Goal: Task Accomplishment & Management: Use online tool/utility

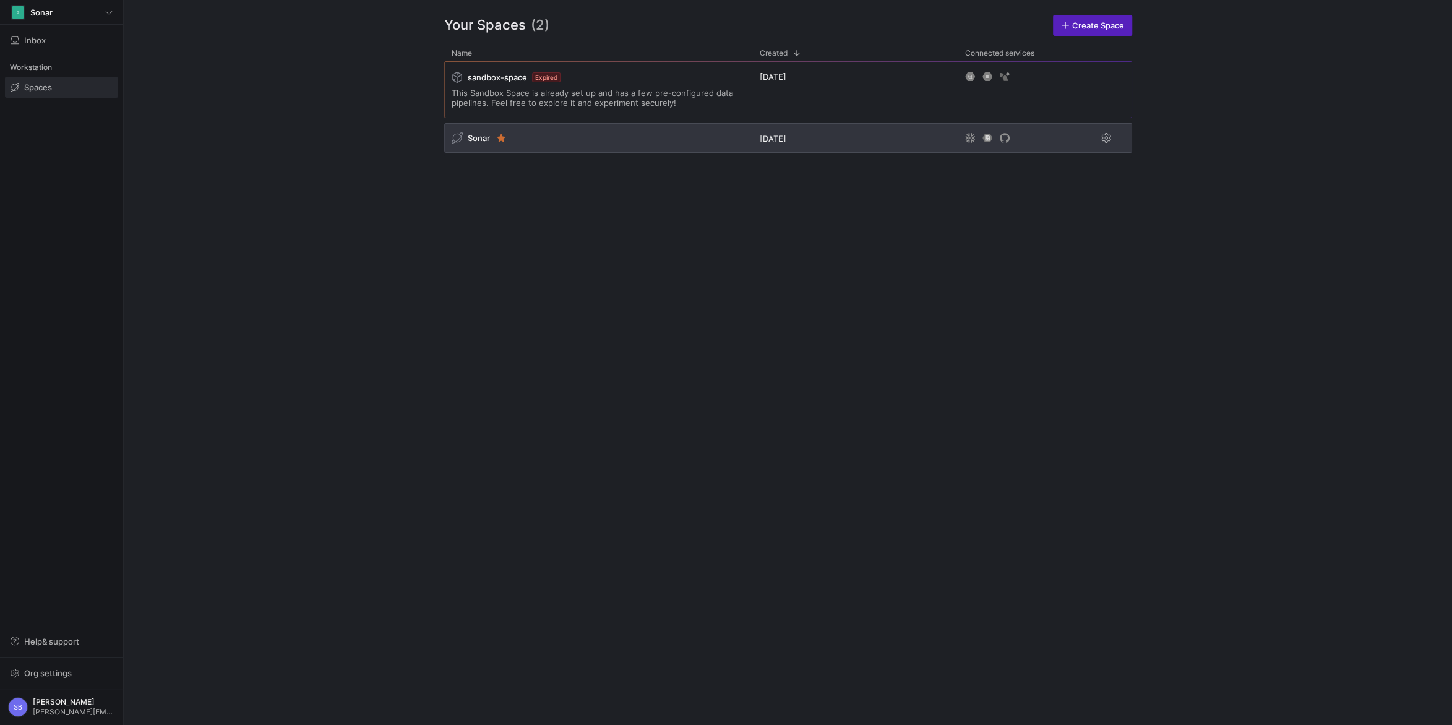
click at [476, 139] on span "Sonar" at bounding box center [479, 138] width 22 height 10
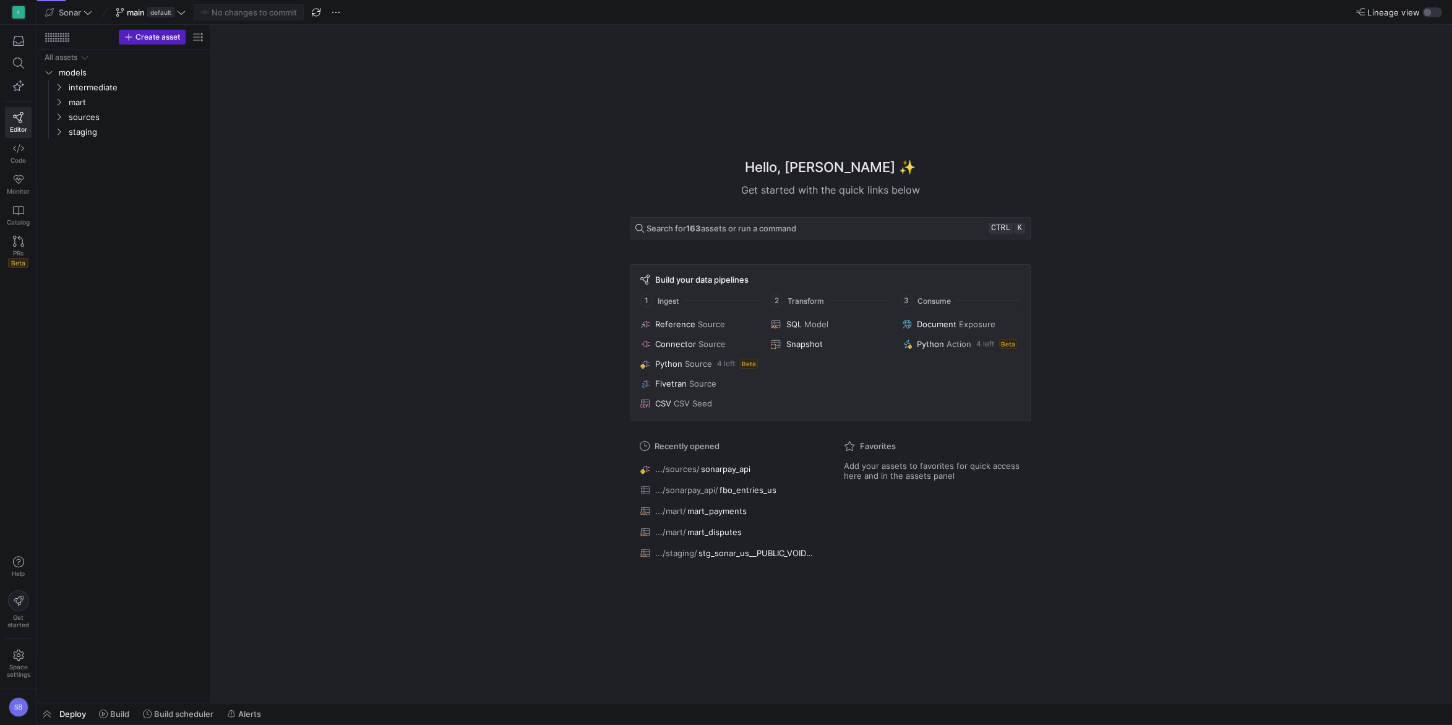
click at [65, 712] on span "Deploy" at bounding box center [72, 714] width 27 height 10
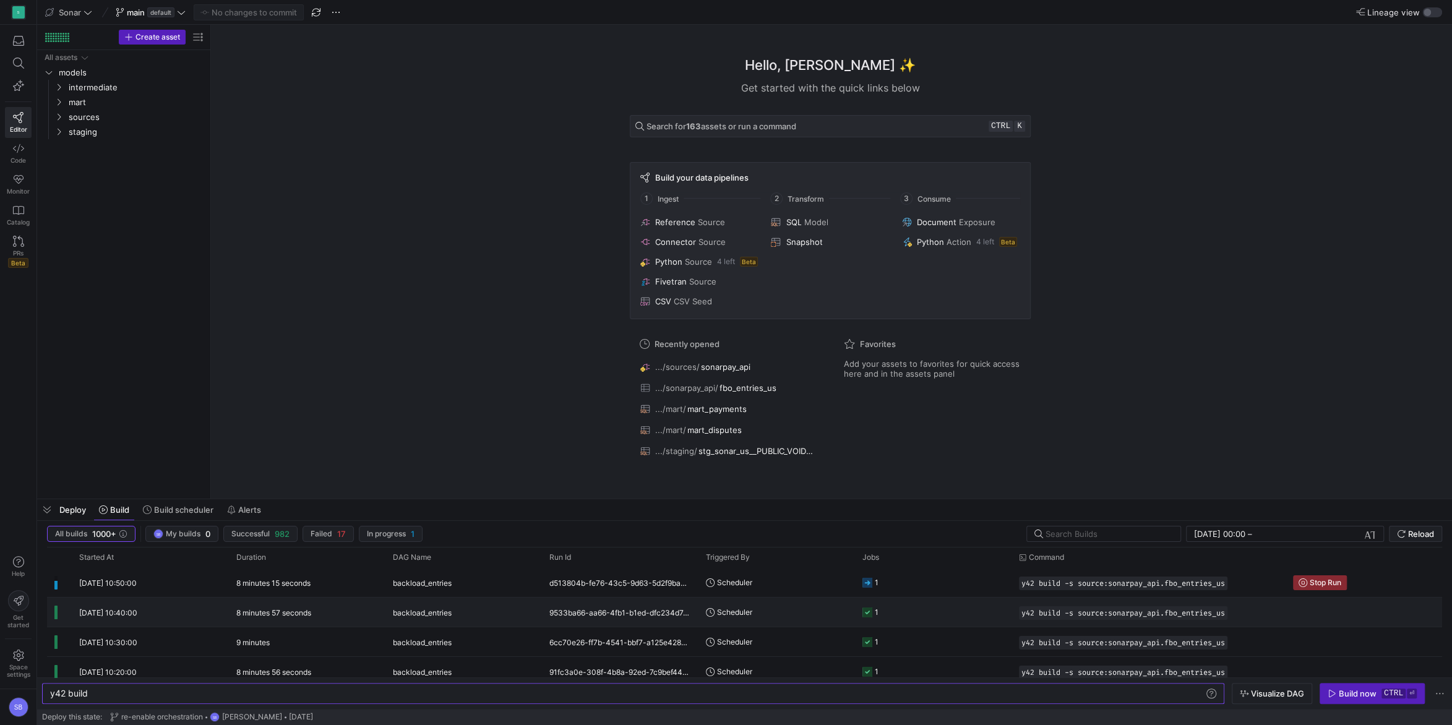
click at [256, 612] on y42-duration "8 minutes 57 seconds" at bounding box center [273, 612] width 75 height 9
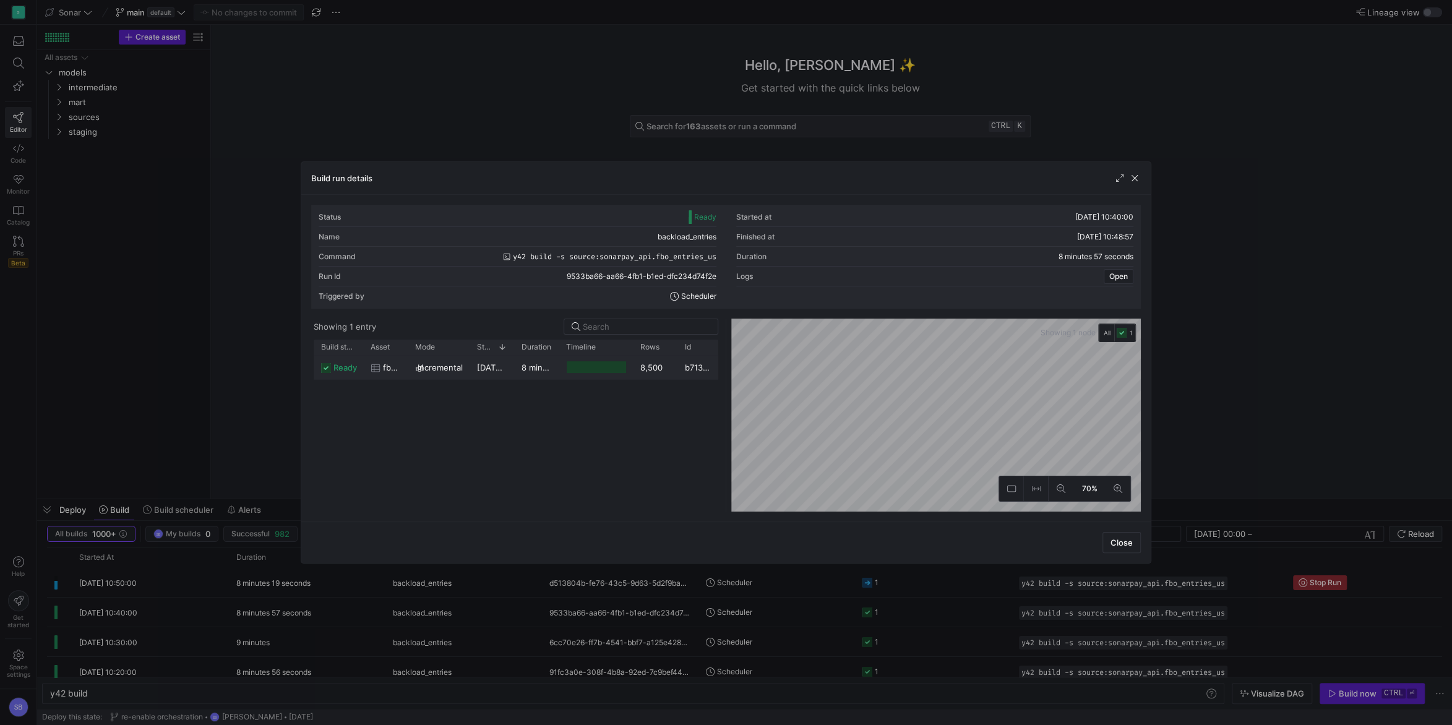
click at [507, 364] on span "[DATE] 10:40:02" at bounding box center [508, 368] width 62 height 10
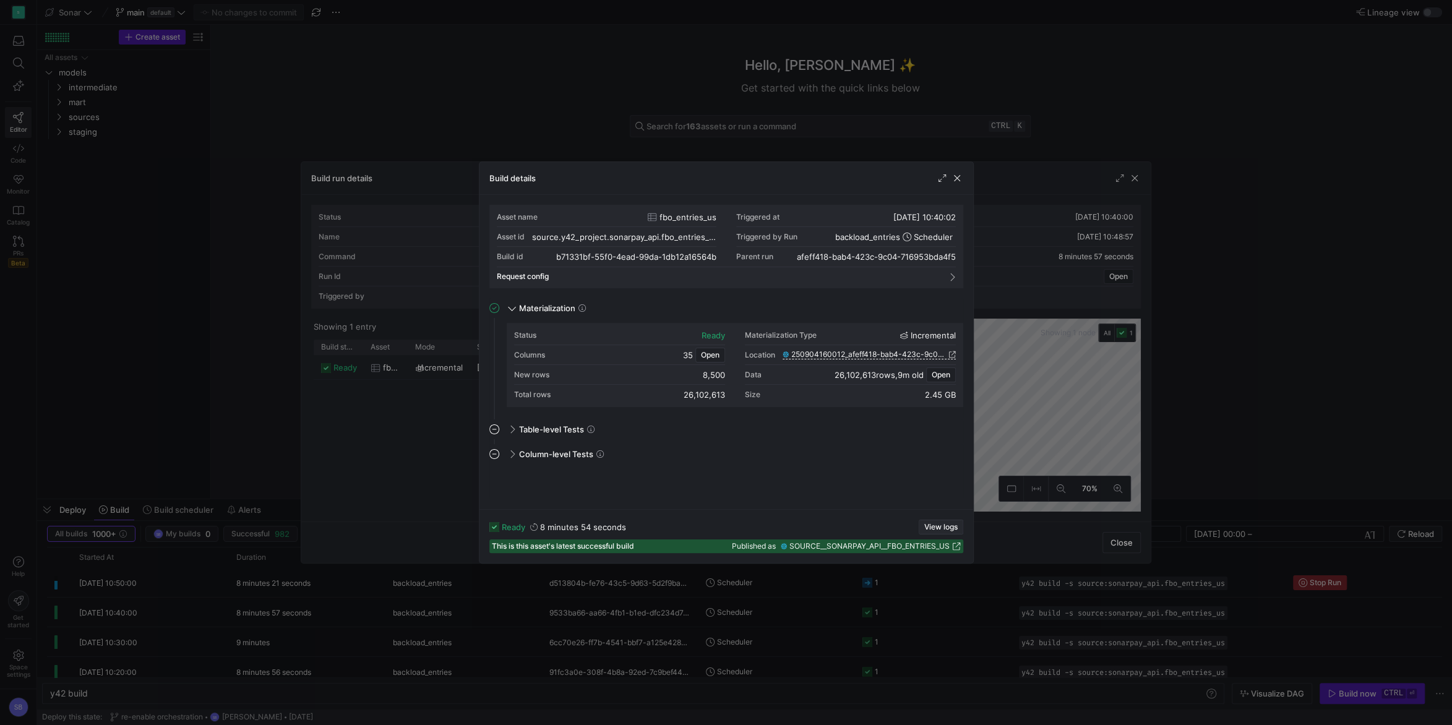
click at [941, 525] on span "View logs" at bounding box center [940, 527] width 33 height 9
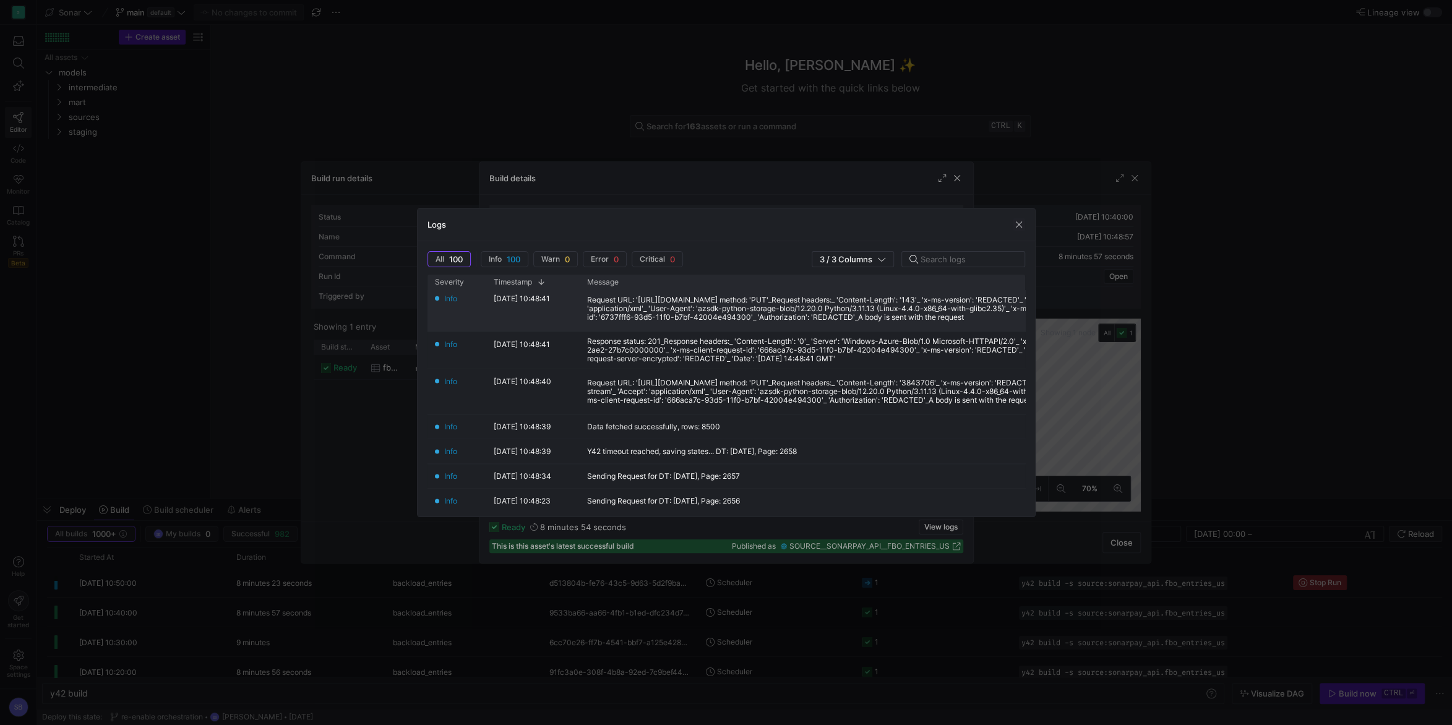
scroll to position [173, 0]
click at [1016, 227] on span "button" at bounding box center [1019, 224] width 12 height 12
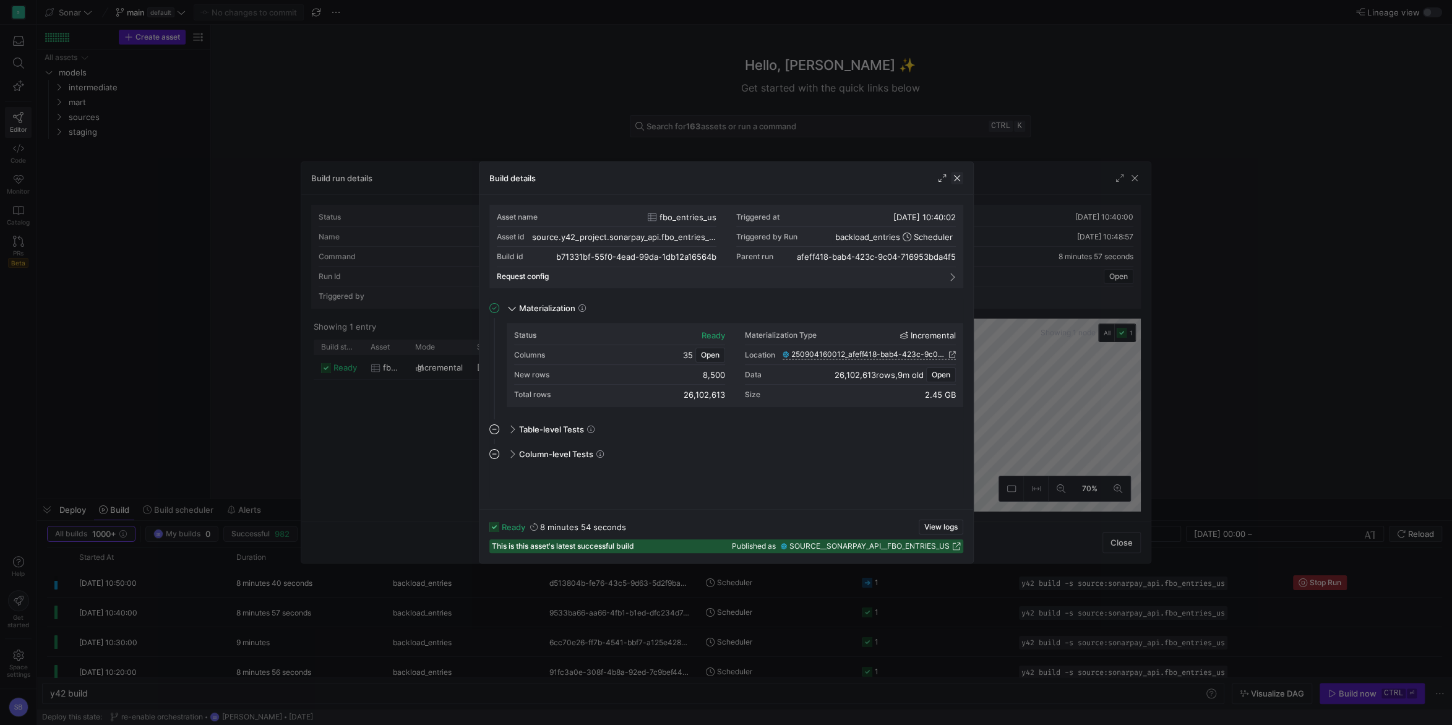
click at [956, 179] on span "button" at bounding box center [957, 178] width 12 height 12
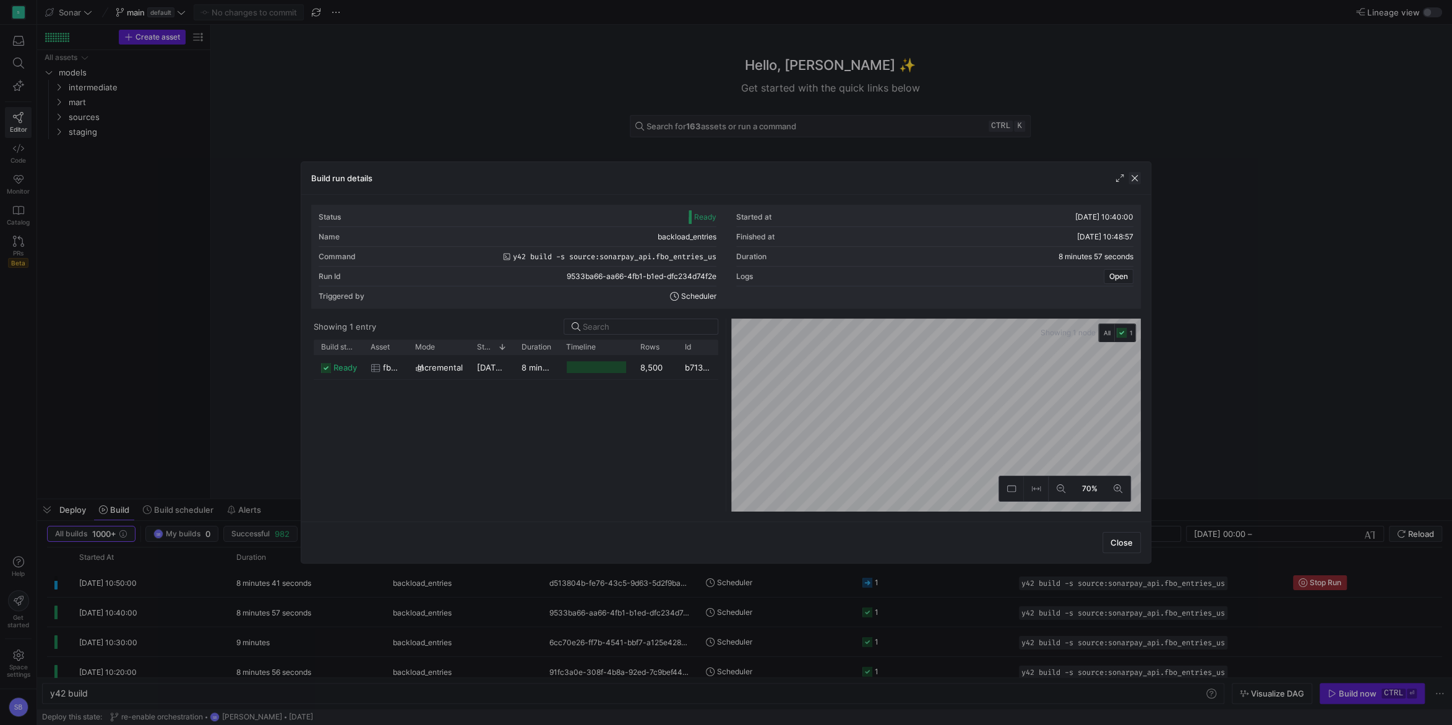
click at [1136, 174] on span "button" at bounding box center [1134, 178] width 12 height 12
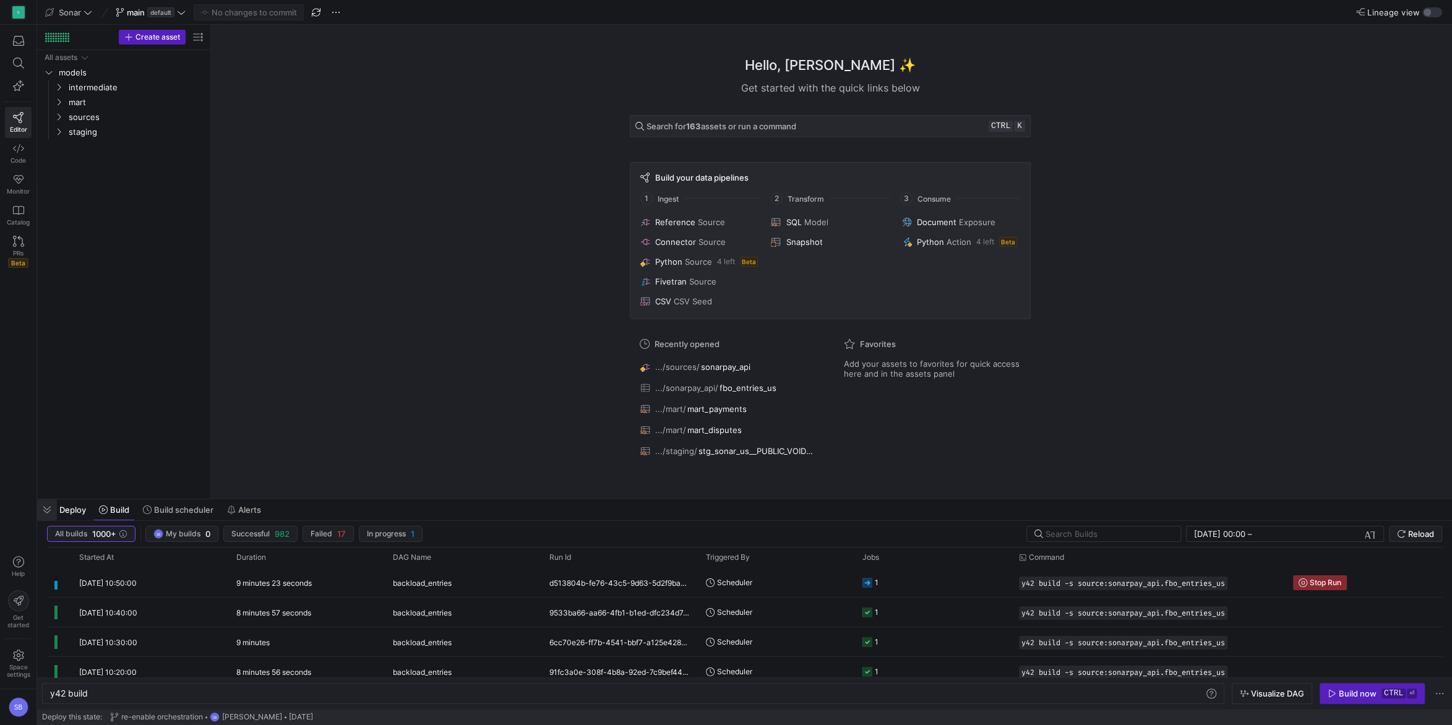
click at [45, 507] on span "button" at bounding box center [47, 509] width 20 height 21
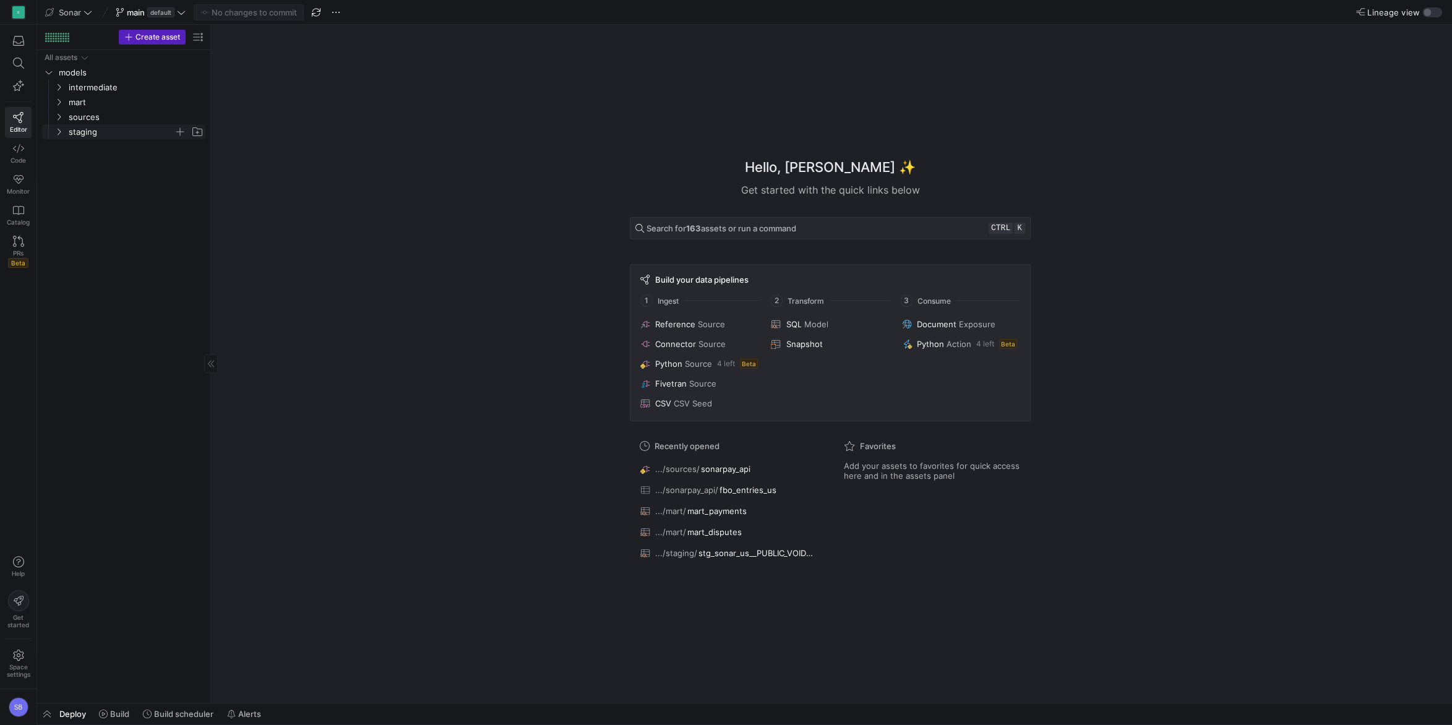
click at [58, 133] on icon "Press SPACE to select this row." at bounding box center [58, 131] width 9 height 7
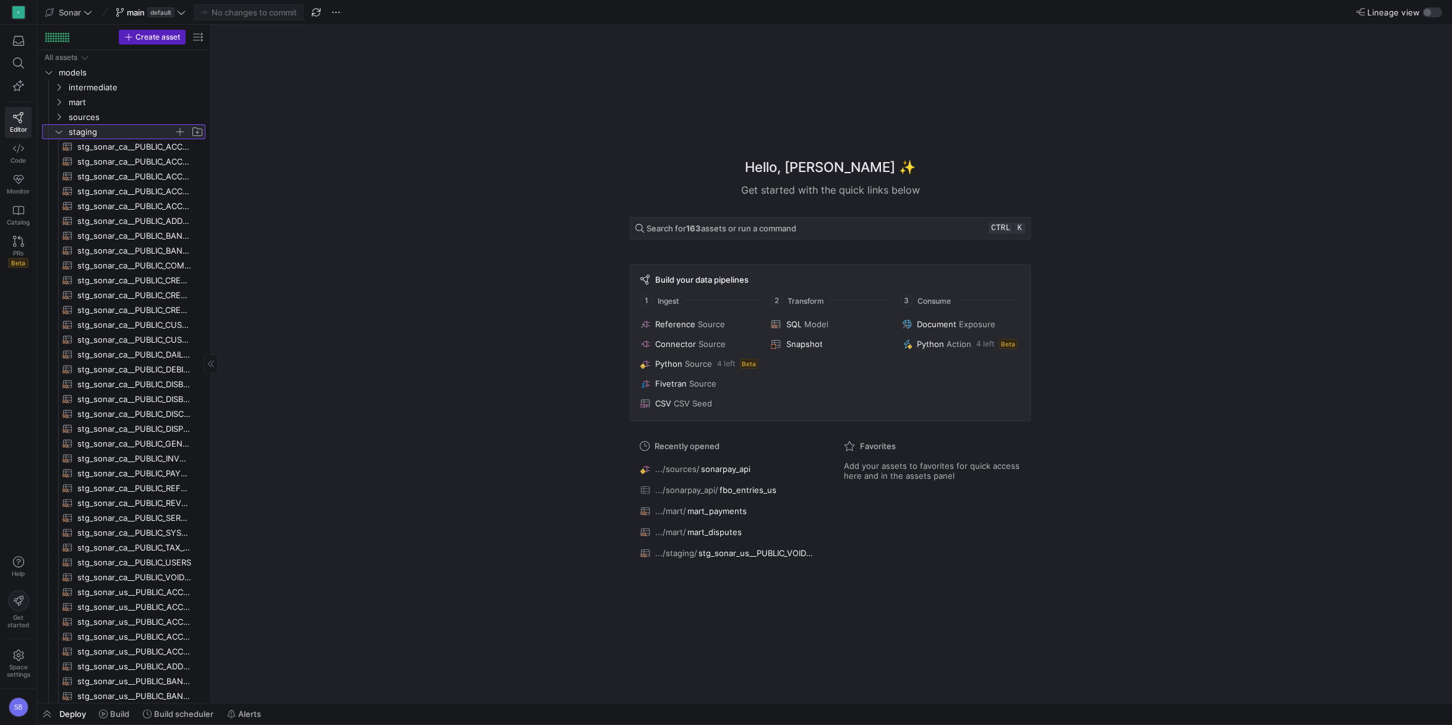
click at [58, 133] on icon at bounding box center [58, 131] width 9 height 7
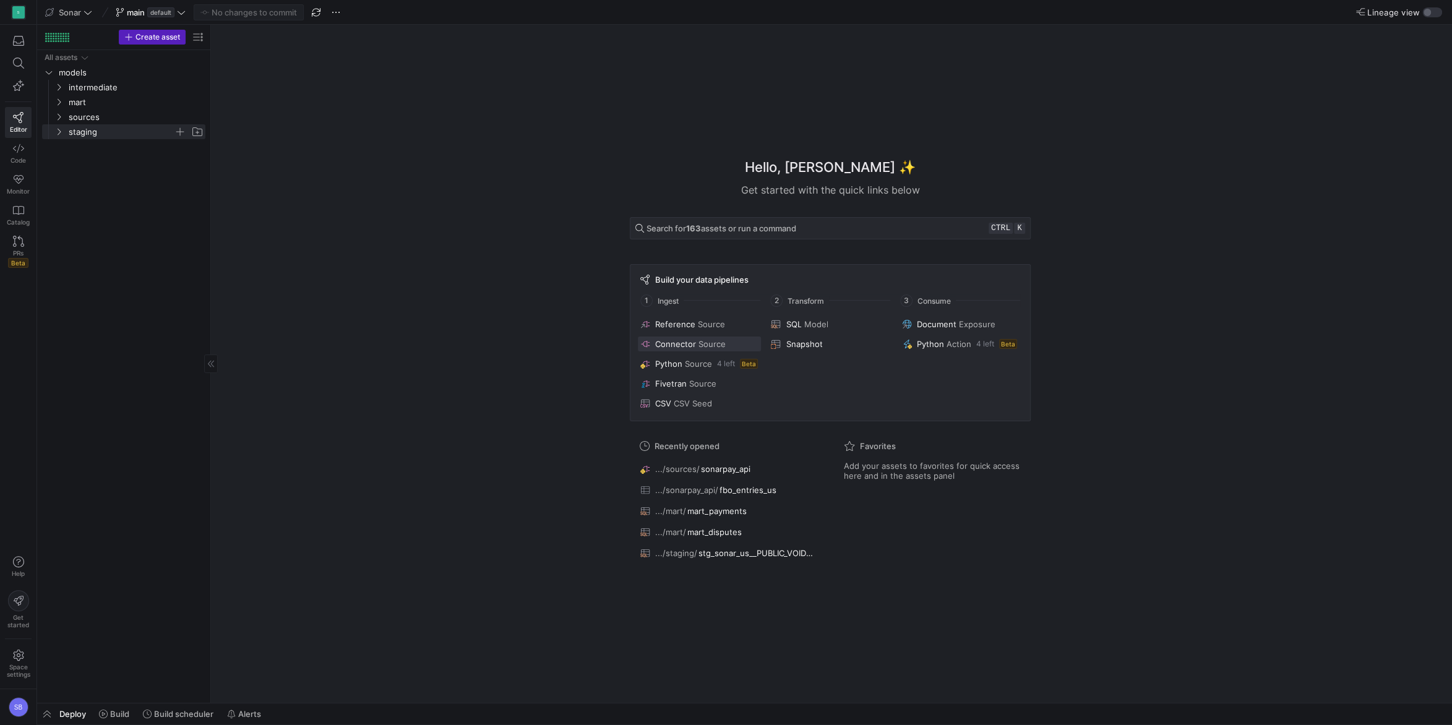
click at [709, 347] on span "Source" at bounding box center [711, 344] width 27 height 10
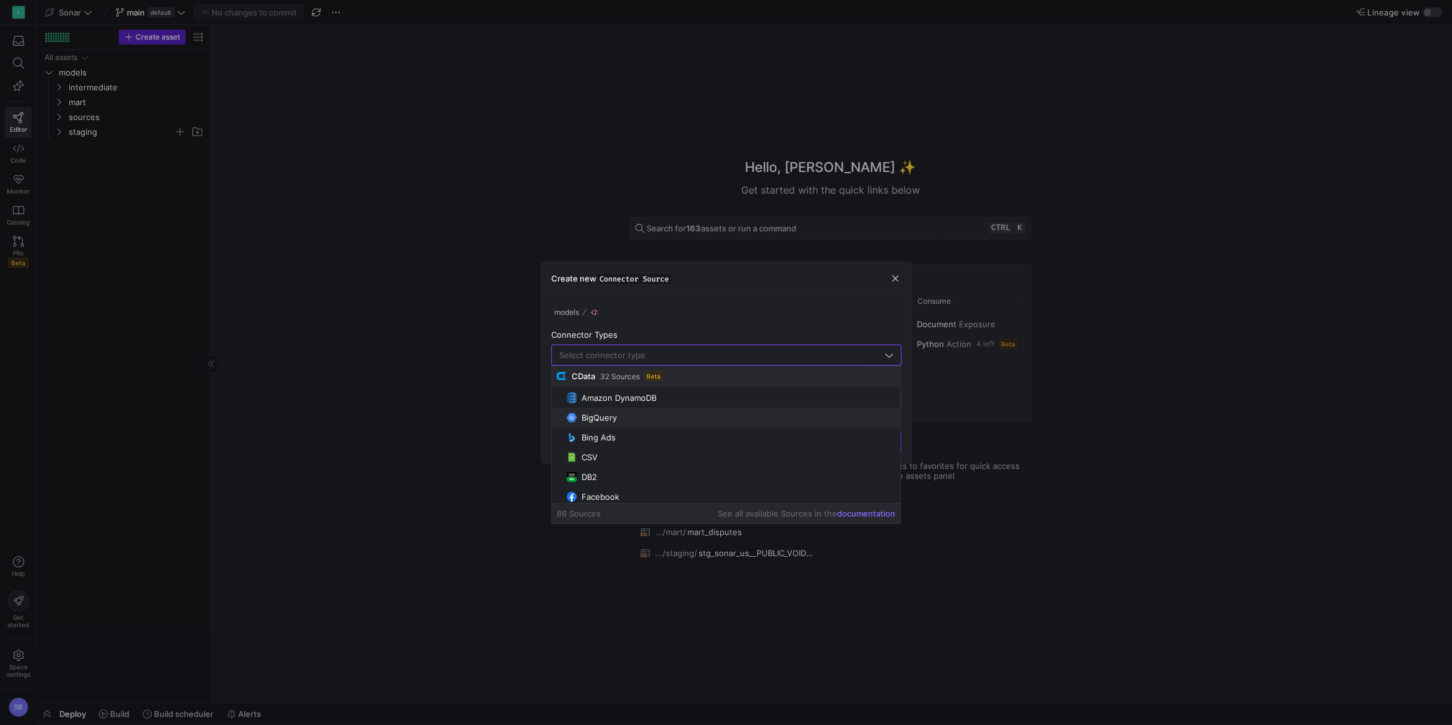
scroll to position [58, 0]
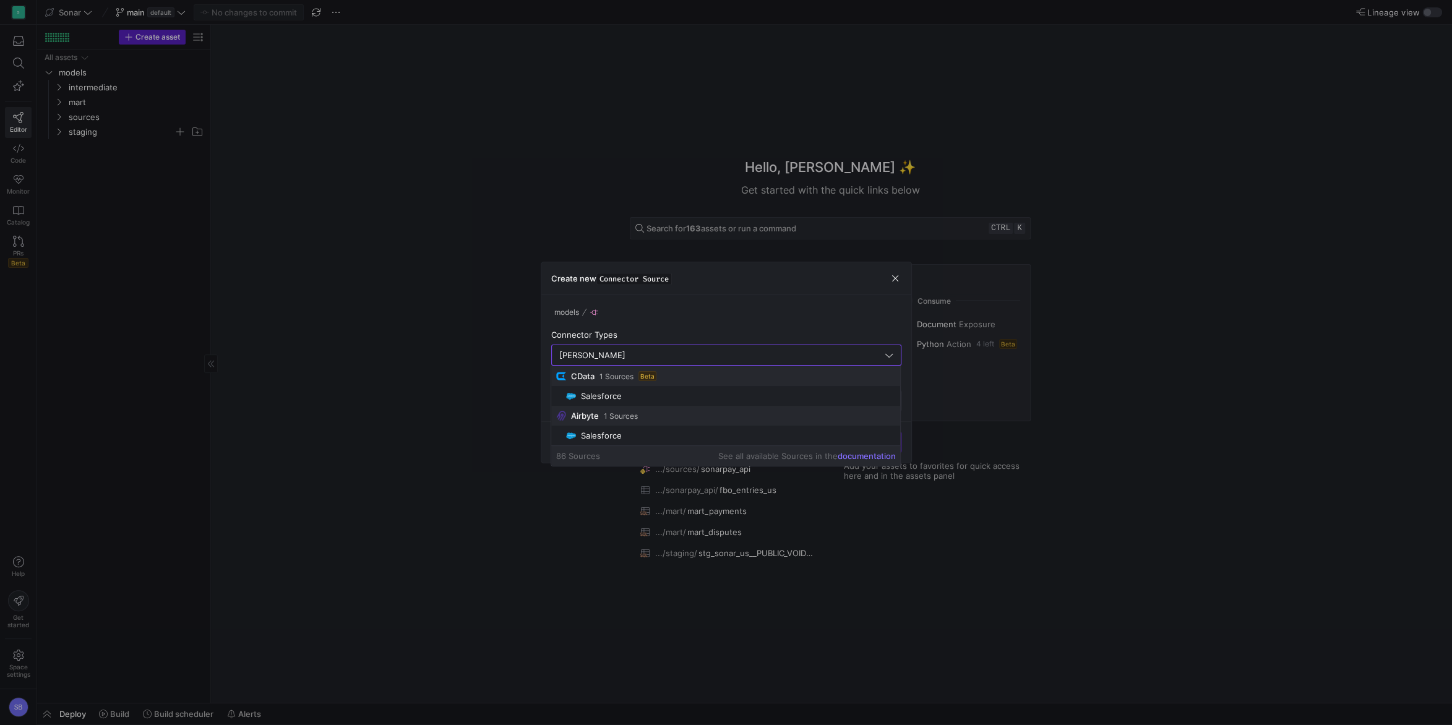
type input "sale"
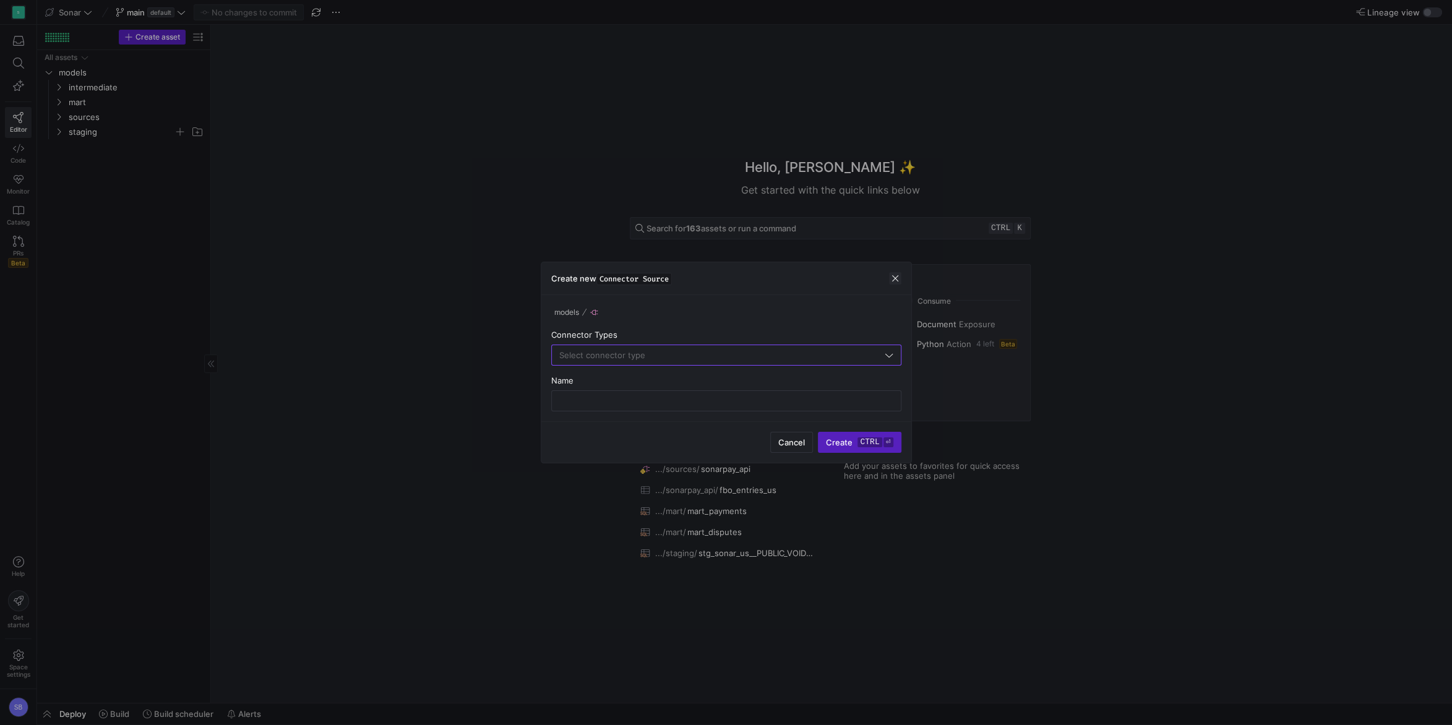
click at [895, 275] on span "button" at bounding box center [895, 278] width 12 height 12
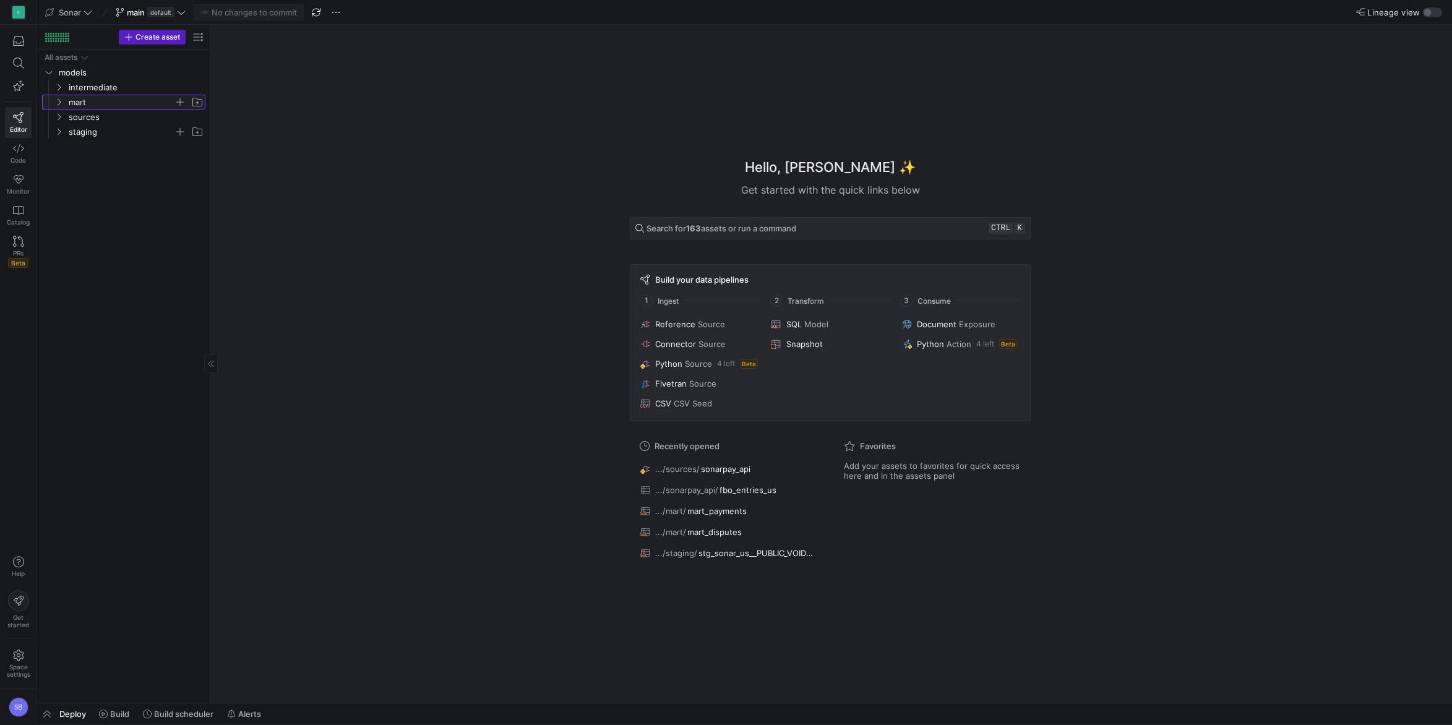
click at [59, 101] on icon "Press SPACE to select this row." at bounding box center [58, 101] width 9 height 7
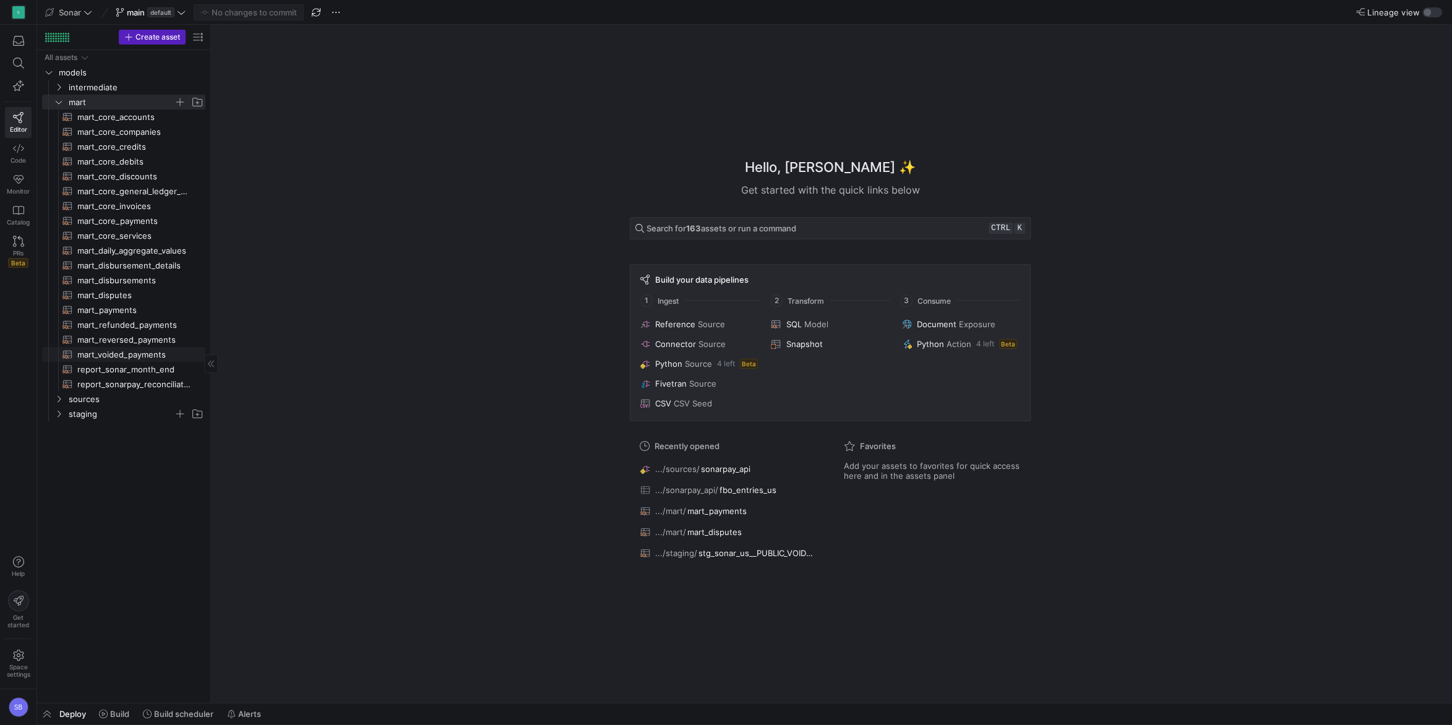
click at [103, 359] on span "mart_voided_payments​​​​​​​​​​" at bounding box center [134, 355] width 114 height 14
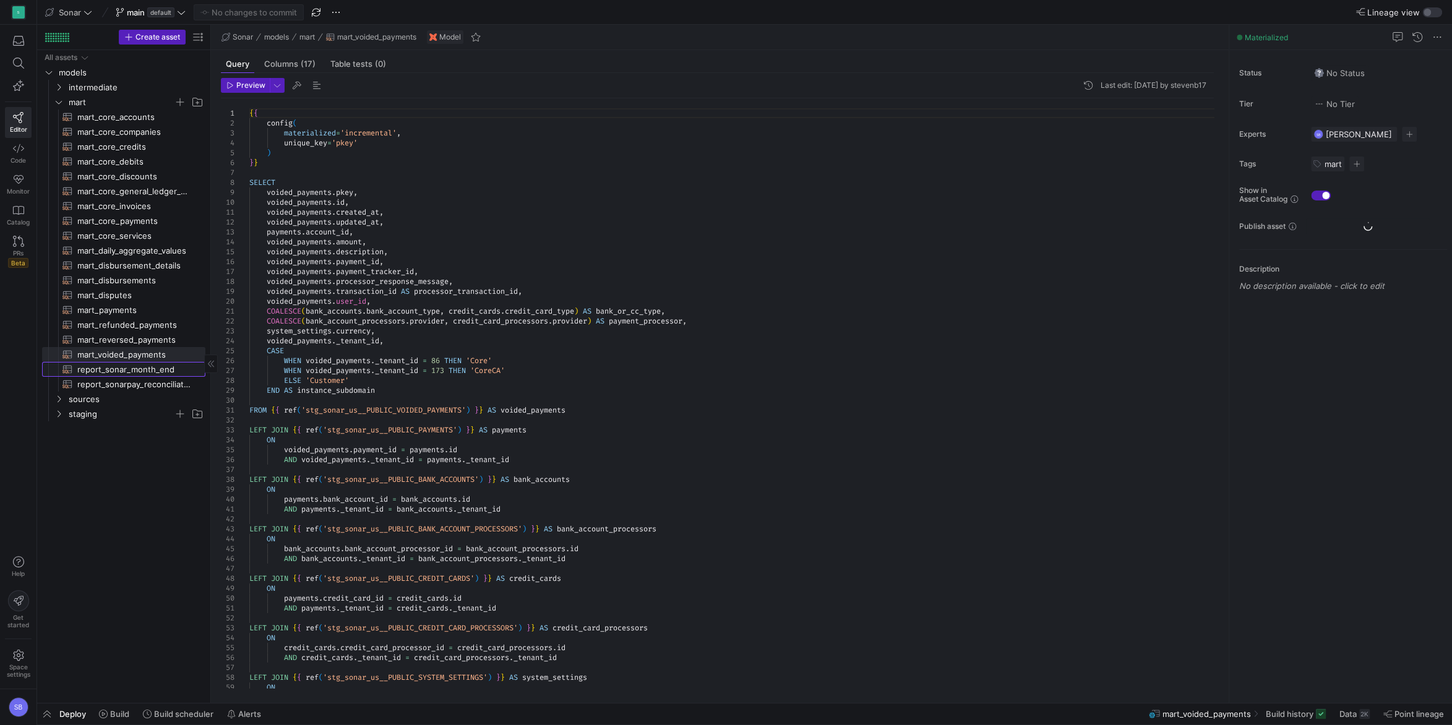
click at [105, 369] on span "report_sonar_month_end​​​​​​​​​​" at bounding box center [134, 370] width 114 height 14
